Goal: Transaction & Acquisition: Purchase product/service

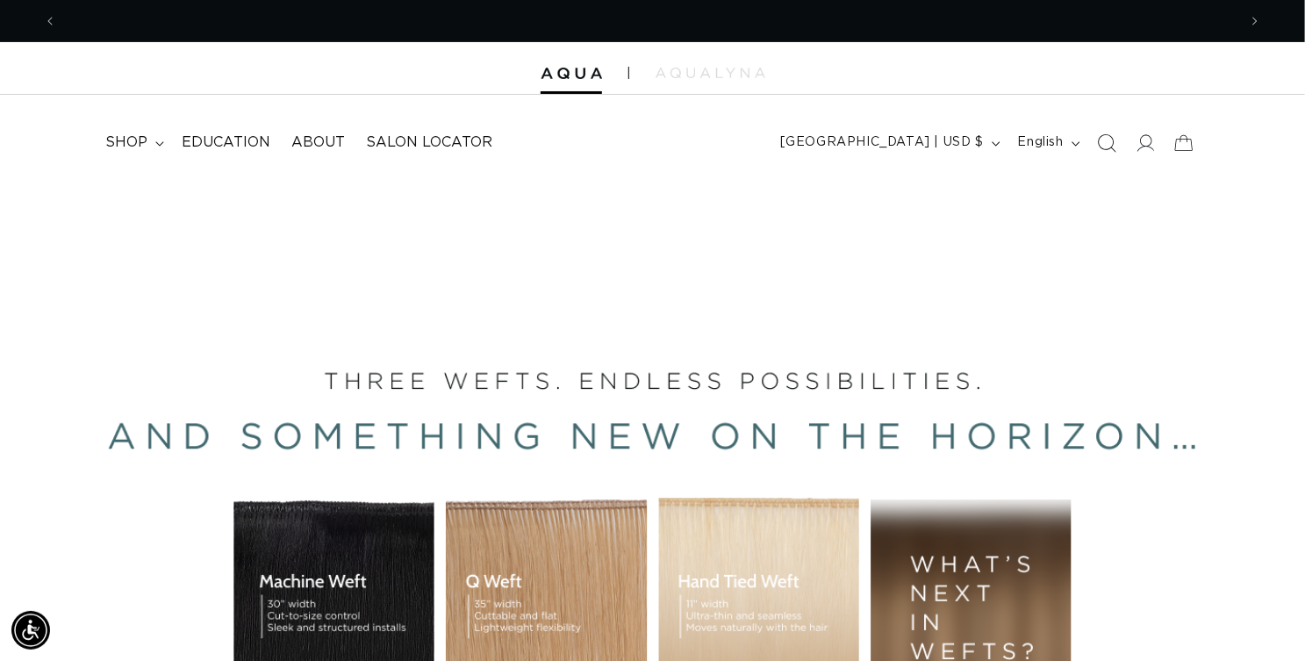
scroll to position [0, 2329]
click at [143, 152] on span "shop" at bounding box center [126, 142] width 42 height 18
click at [1097, 152] on icon "Search" at bounding box center [1106, 142] width 18 height 18
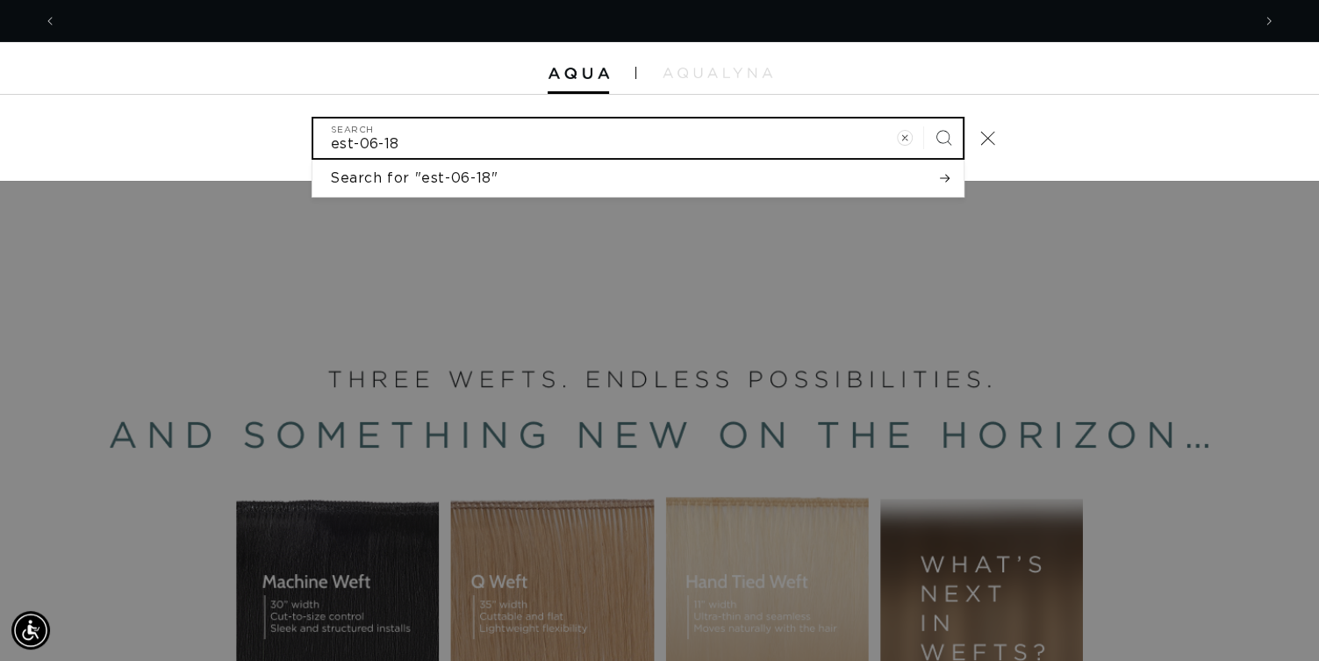
scroll to position [0, 2356]
type input "est-06-18"
click at [924, 118] on button "Search" at bounding box center [943, 137] width 39 height 39
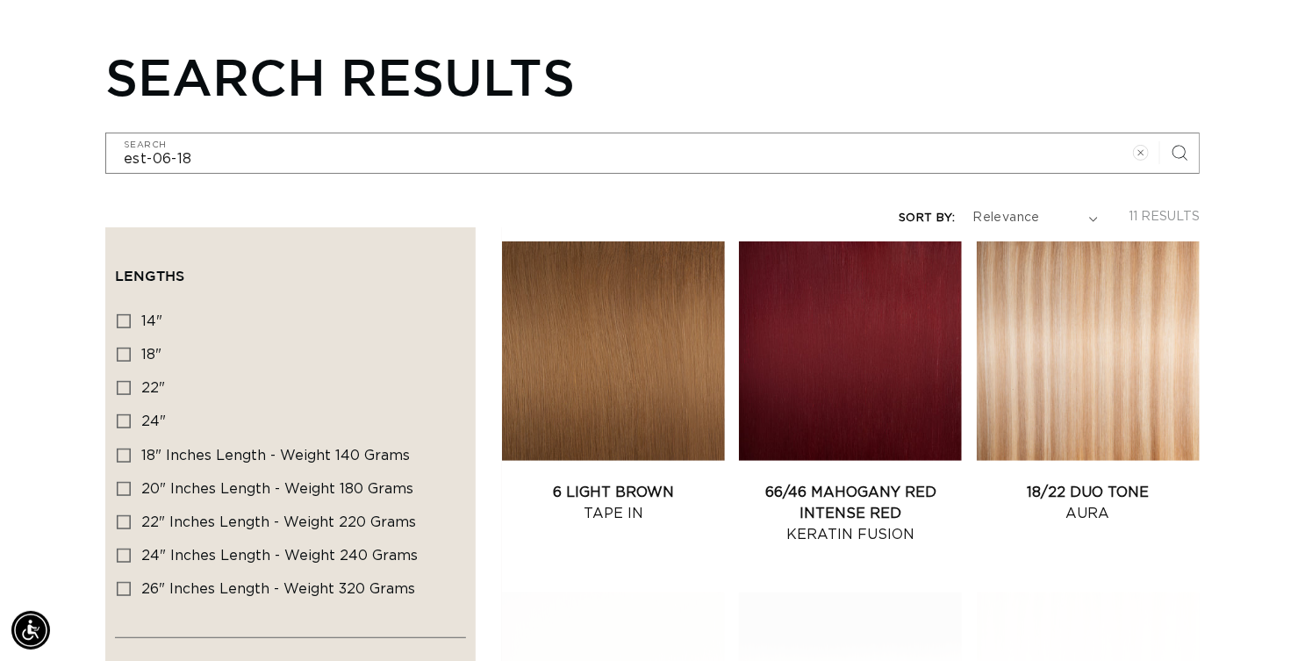
scroll to position [263, 0]
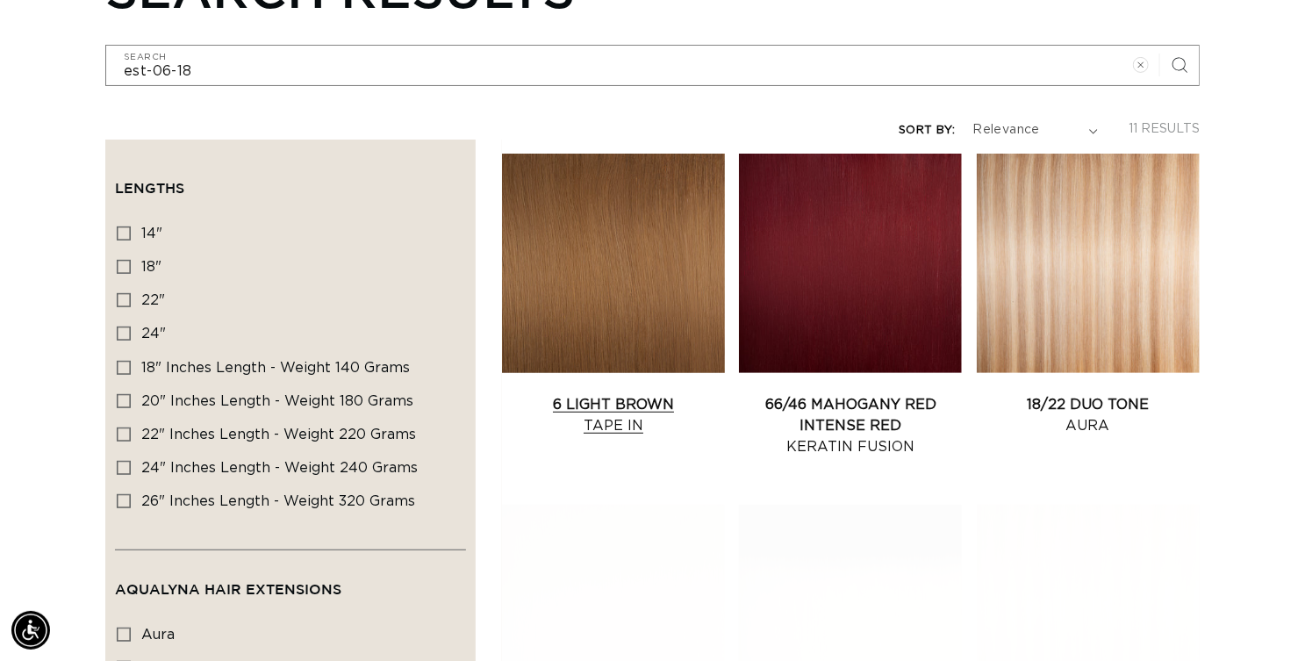
click at [684, 398] on link "6 Light Brown Tape In" at bounding box center [613, 415] width 223 height 42
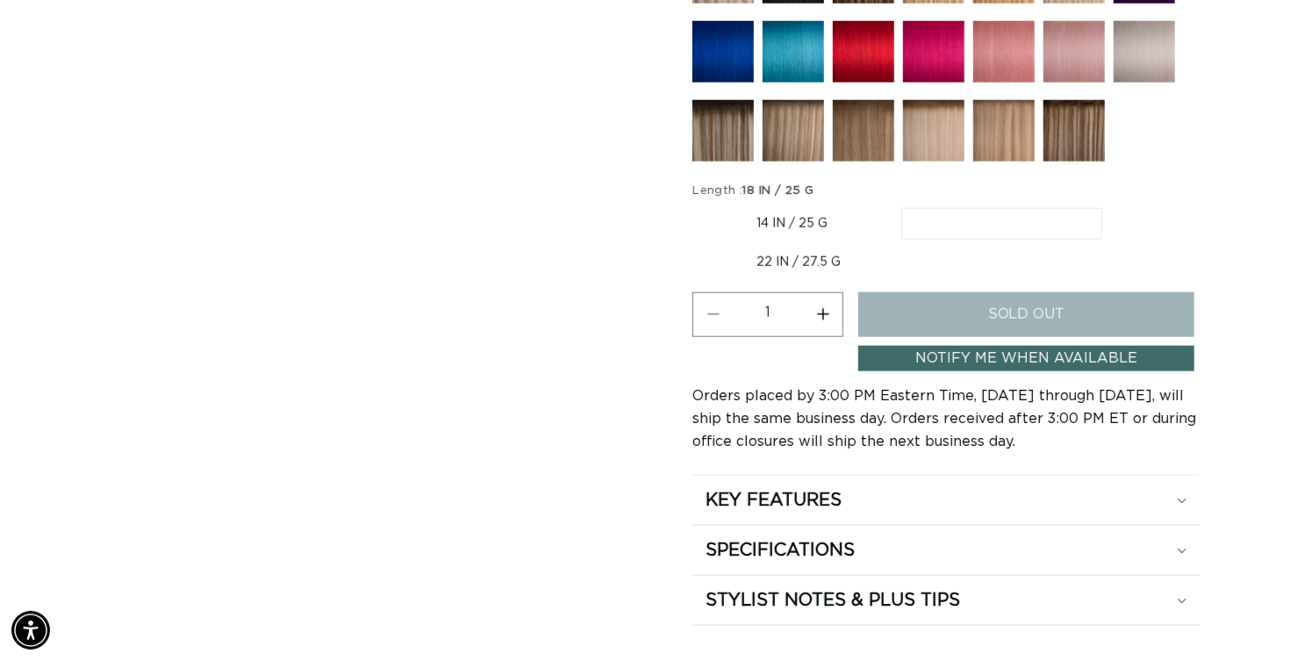
scroll to position [965, 0]
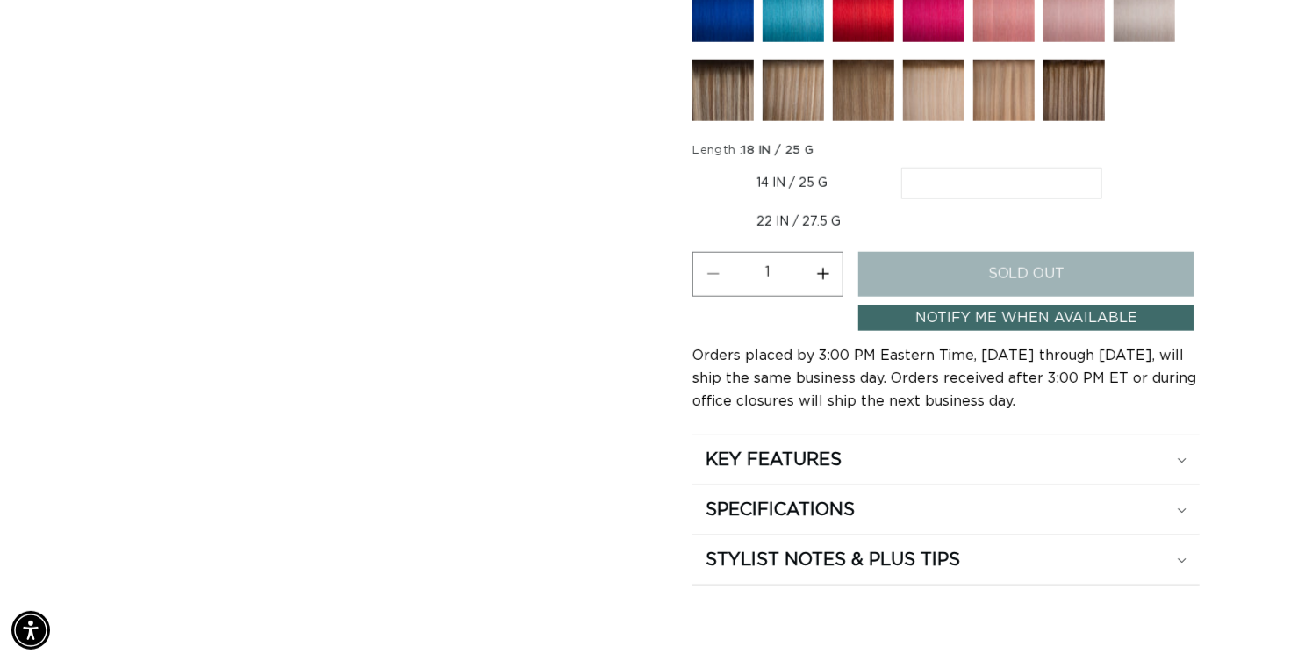
click at [778, 198] on label "14 IN / 25 G Variant sold out or unavailable" at bounding box center [791, 183] width 199 height 30
click at [697, 165] on input "14 IN / 25 G Variant sold out or unavailable" at bounding box center [697, 164] width 1 height 1
radio input "true"
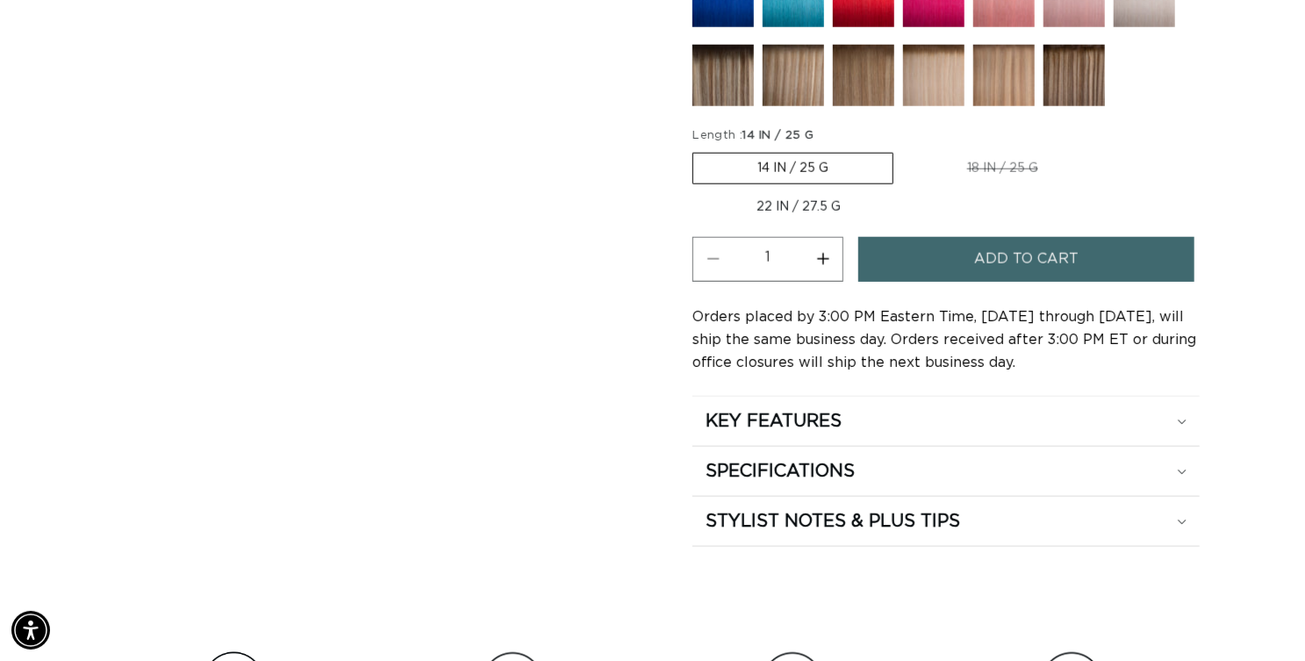
scroll to position [1011, 0]
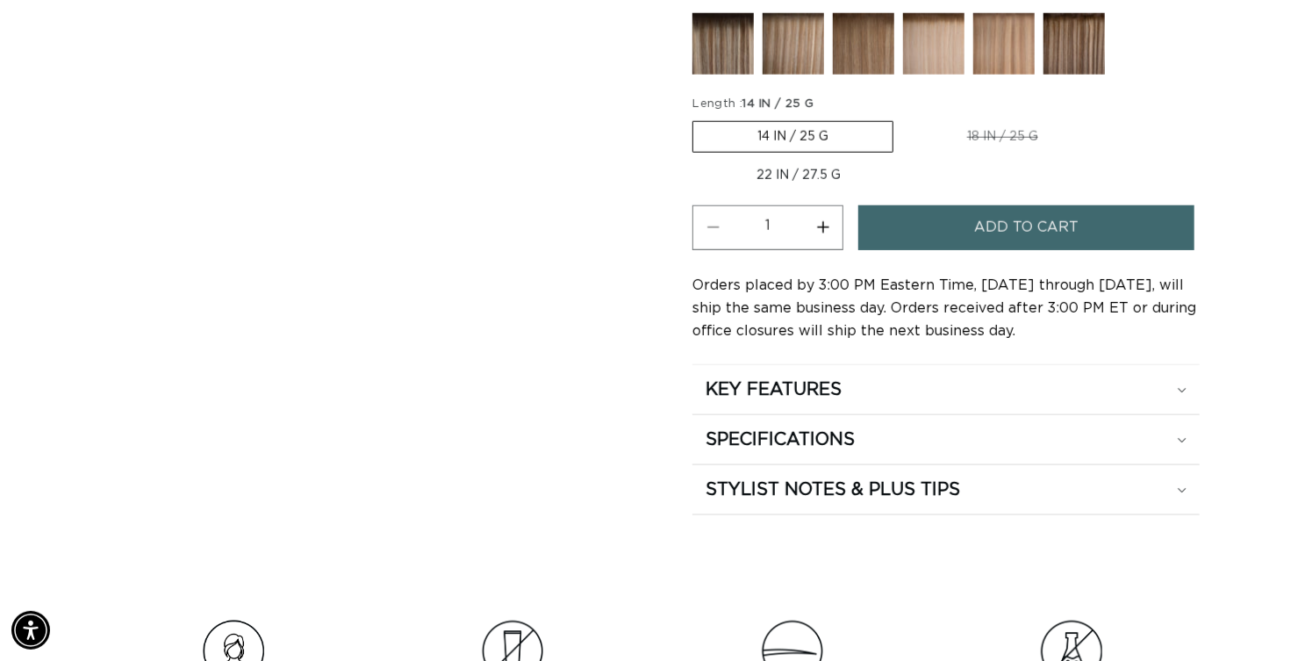
click at [829, 190] on label "22 IN / 27.5 G Variant sold out or unavailable" at bounding box center [798, 176] width 212 height 30
click at [1111, 118] on input "22 IN / 27.5 G Variant sold out or unavailable" at bounding box center [1111, 118] width 1 height 1
radio input "true"
click at [842, 250] on button "Increase quantity for 6 Light Brown - Tape In" at bounding box center [822, 227] width 39 height 45
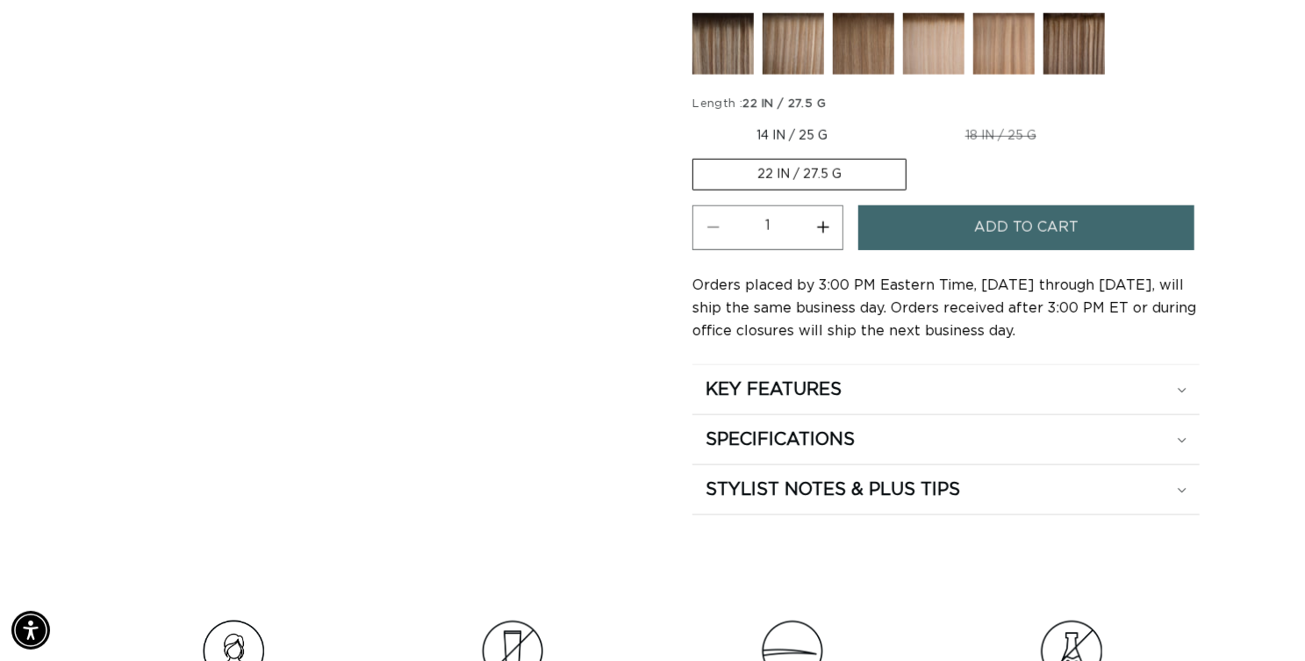
type input "2"
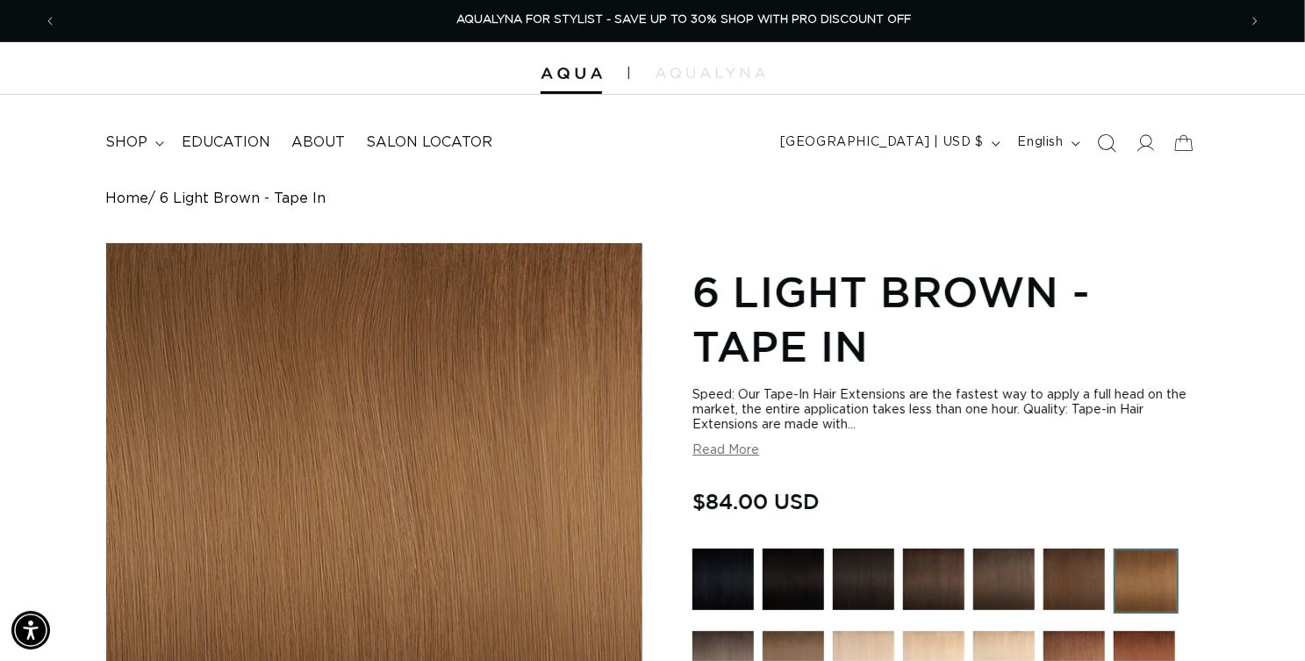
click at [1090, 161] on span "Search" at bounding box center [1106, 143] width 39 height 39
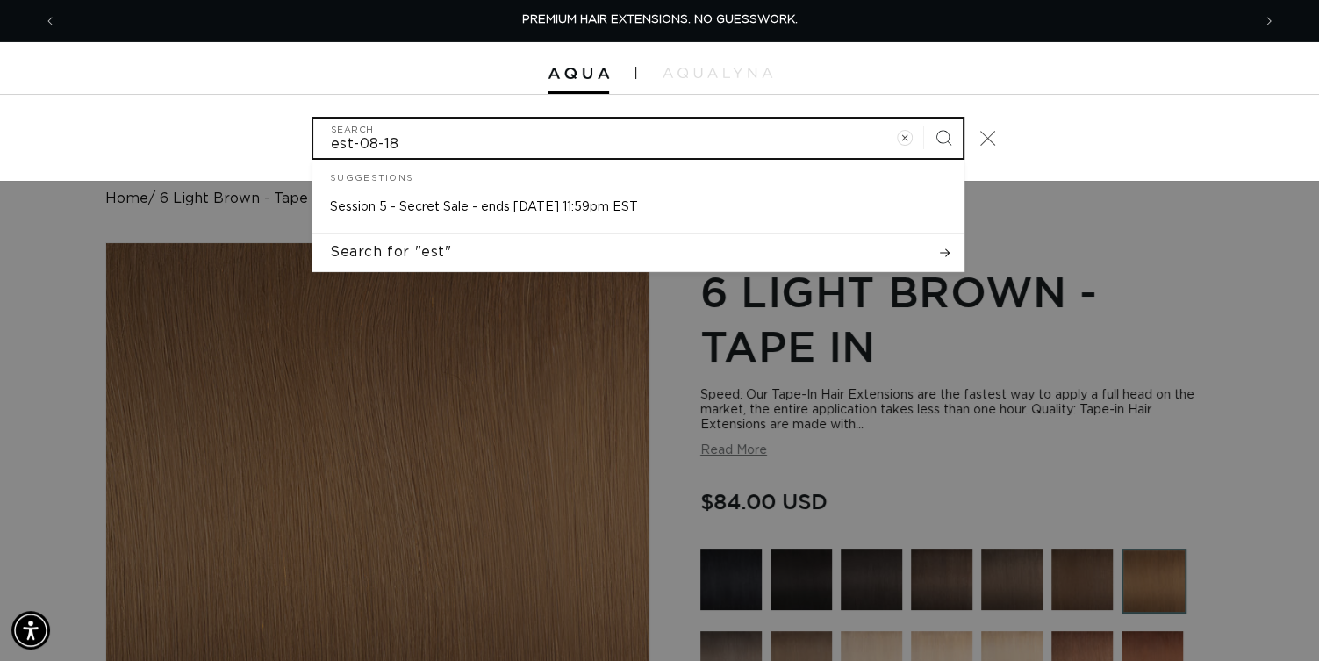
type input "est-08-18"
click at [924, 118] on button "Search" at bounding box center [943, 137] width 39 height 39
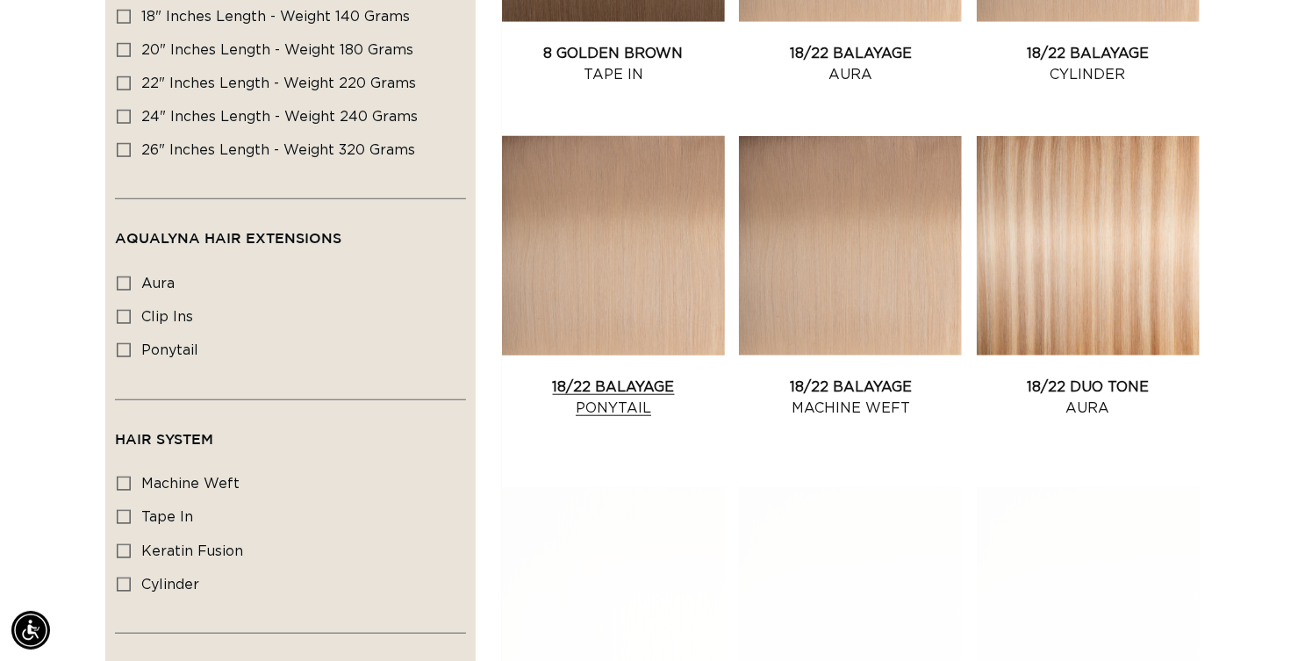
scroll to position [0, 1164]
click at [725, 85] on link "8 Golden Brown Tape In" at bounding box center [613, 64] width 223 height 42
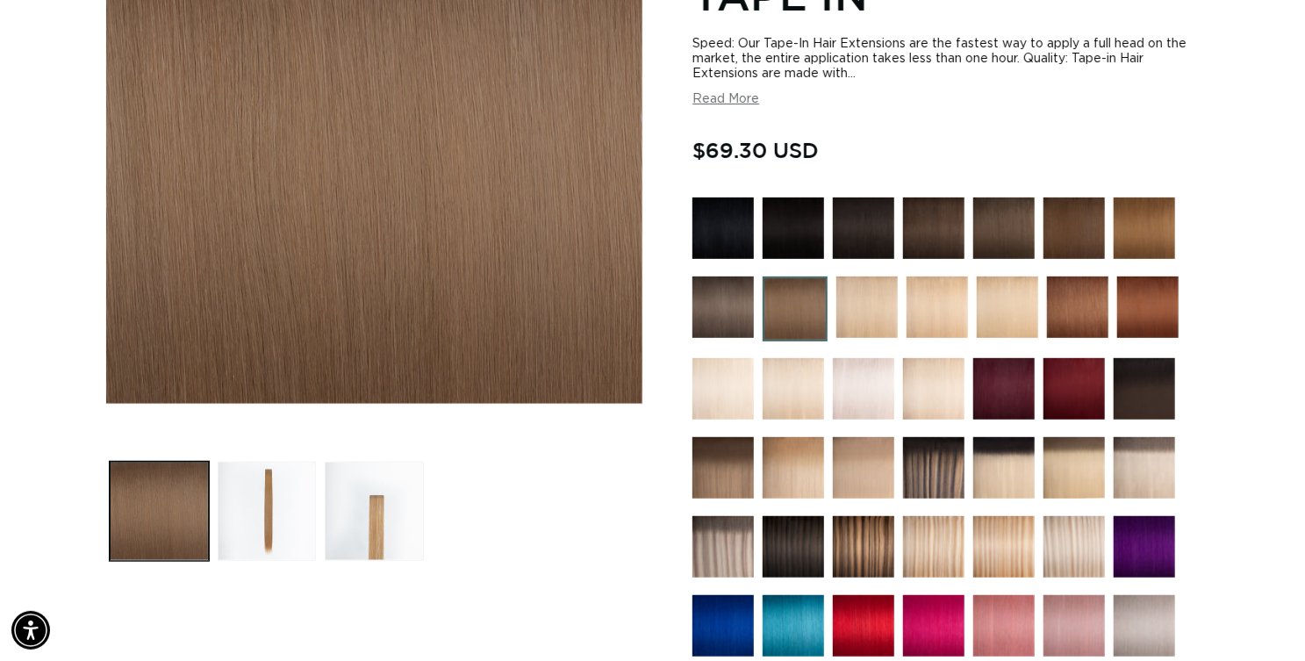
click at [28, 382] on div "Home 8 Golden Brown - Tape In Skip to product information Open media 1 in modal…" at bounding box center [652, 507] width 1305 height 1336
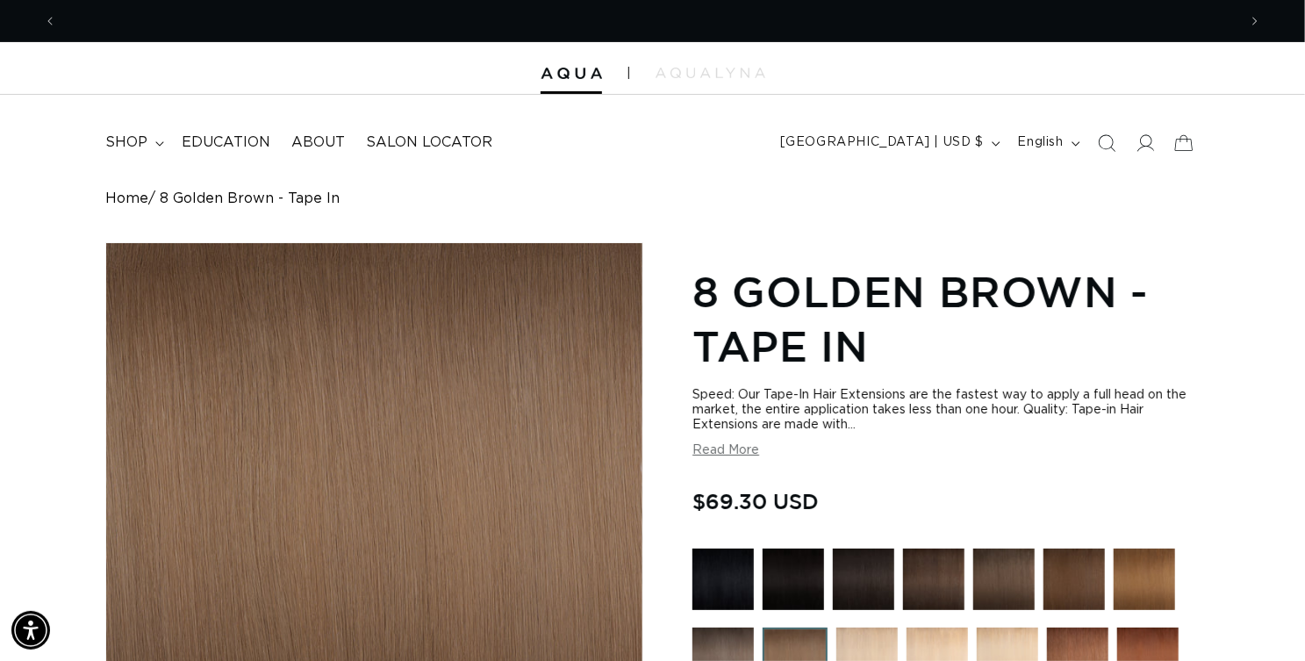
scroll to position [0, 1164]
